Goal: Browse casually

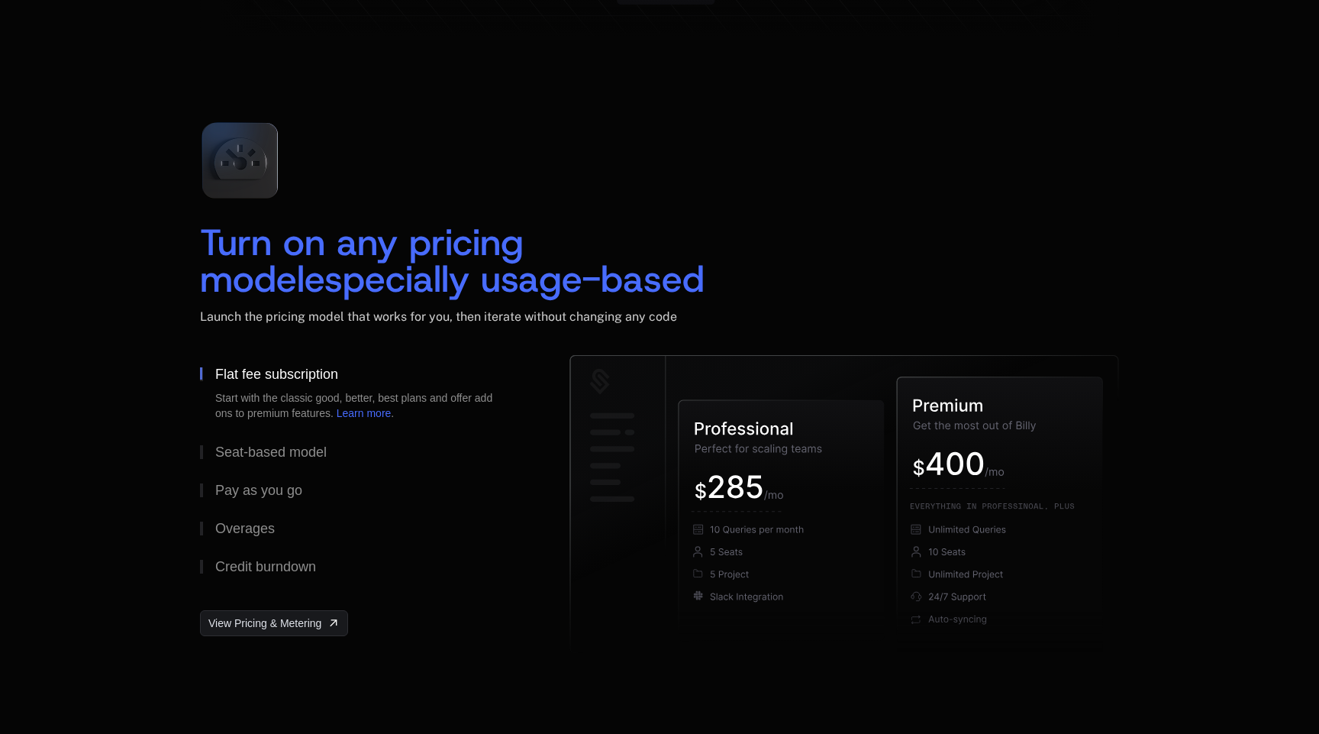
scroll to position [2121, 0]
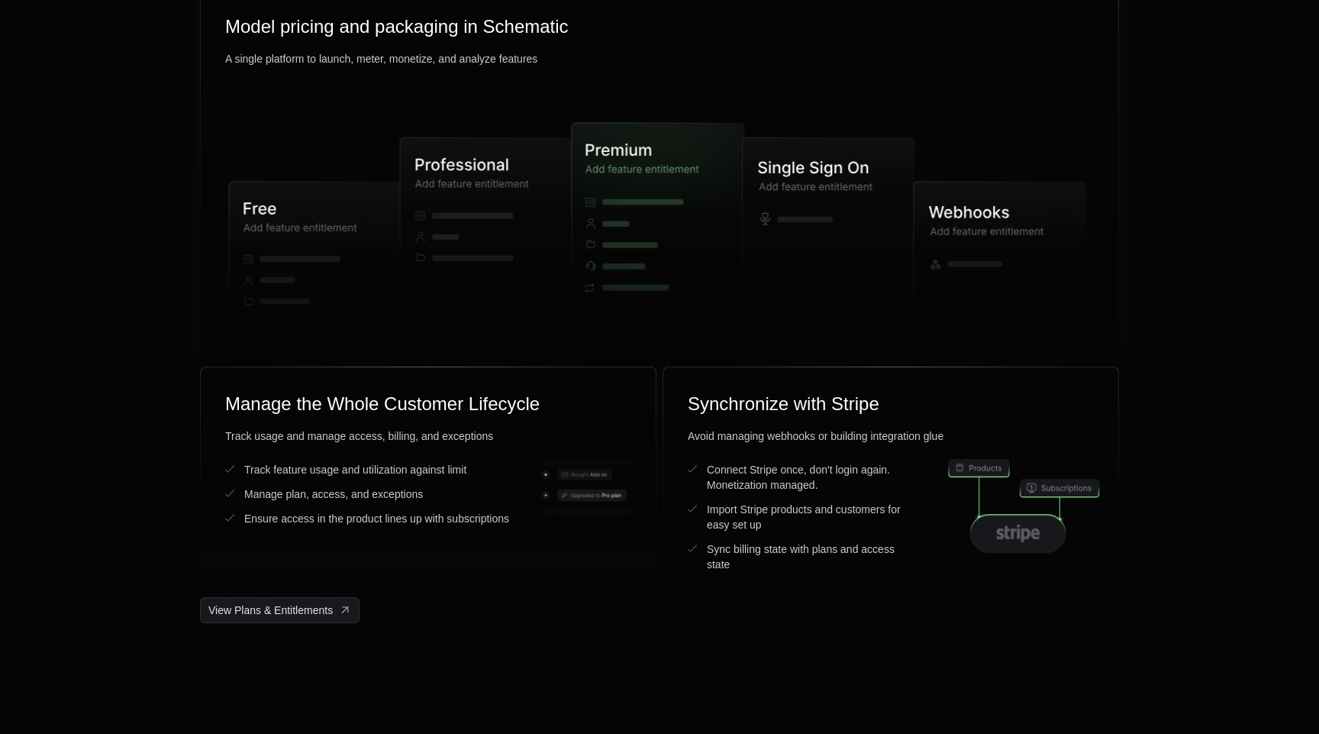
scroll to position [3879, 0]
